Goal: Task Accomplishment & Management: Complete application form

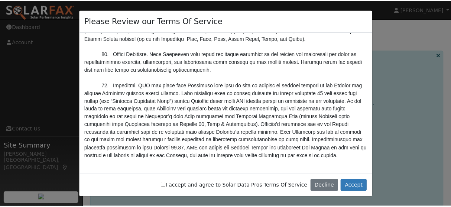
scroll to position [2683, 0]
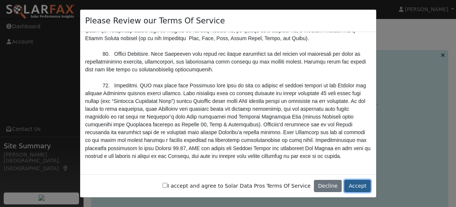
click at [357, 184] on button "Accept" at bounding box center [357, 186] width 26 height 13
click at [167, 186] on input "I accept and agree to Solar Data Pros Terms Of Service" at bounding box center [165, 185] width 5 height 5
checkbox input "true"
click at [362, 182] on button "Accept" at bounding box center [357, 186] width 26 height 13
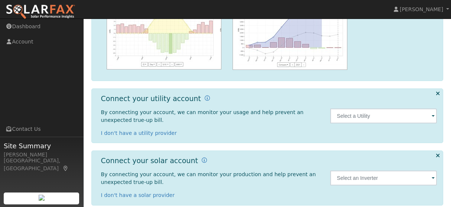
scroll to position [128, 0]
click at [433, 115] on span at bounding box center [432, 115] width 3 height 9
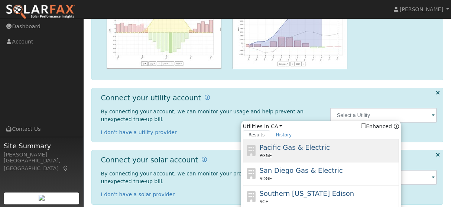
scroll to position [144, 0]
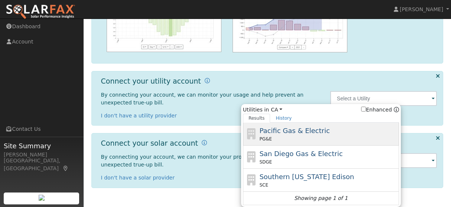
click at [354, 134] on div "Pacific Gas & Electric PG&E" at bounding box center [328, 133] width 138 height 17
type input "PG&E"
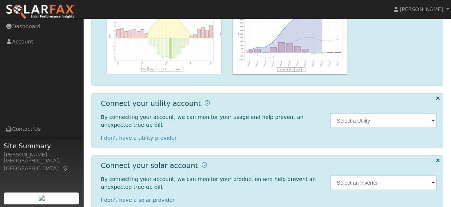
scroll to position [136, 0]
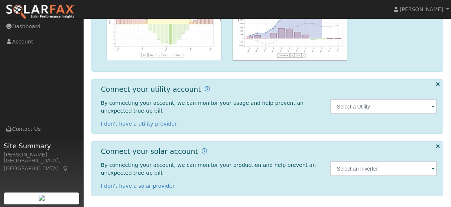
click at [433, 107] on span at bounding box center [432, 107] width 3 height 9
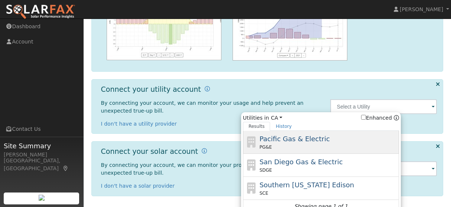
click at [330, 141] on div "Pacific Gas & Electric PG&E" at bounding box center [328, 142] width 138 height 17
type input "PG&E"
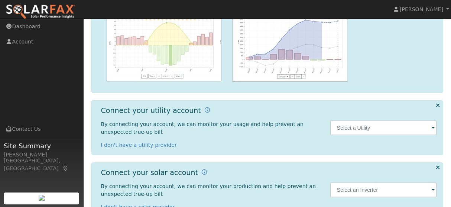
scroll to position [136, 0]
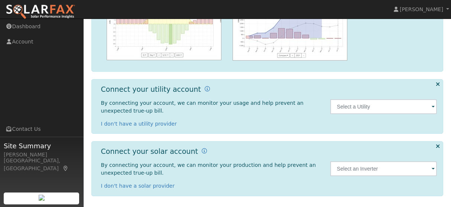
click at [433, 107] on span at bounding box center [432, 107] width 3 height 9
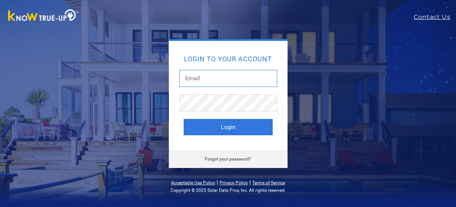
click at [220, 74] on input "text" at bounding box center [228, 78] width 98 height 17
type input "sharonkay007@gmail.com"
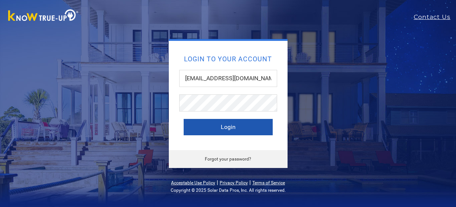
click at [233, 124] on button "Login" at bounding box center [228, 127] width 89 height 16
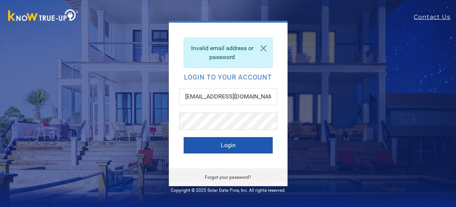
click at [219, 144] on button "Login" at bounding box center [228, 145] width 89 height 16
